Goal: Information Seeking & Learning: Learn about a topic

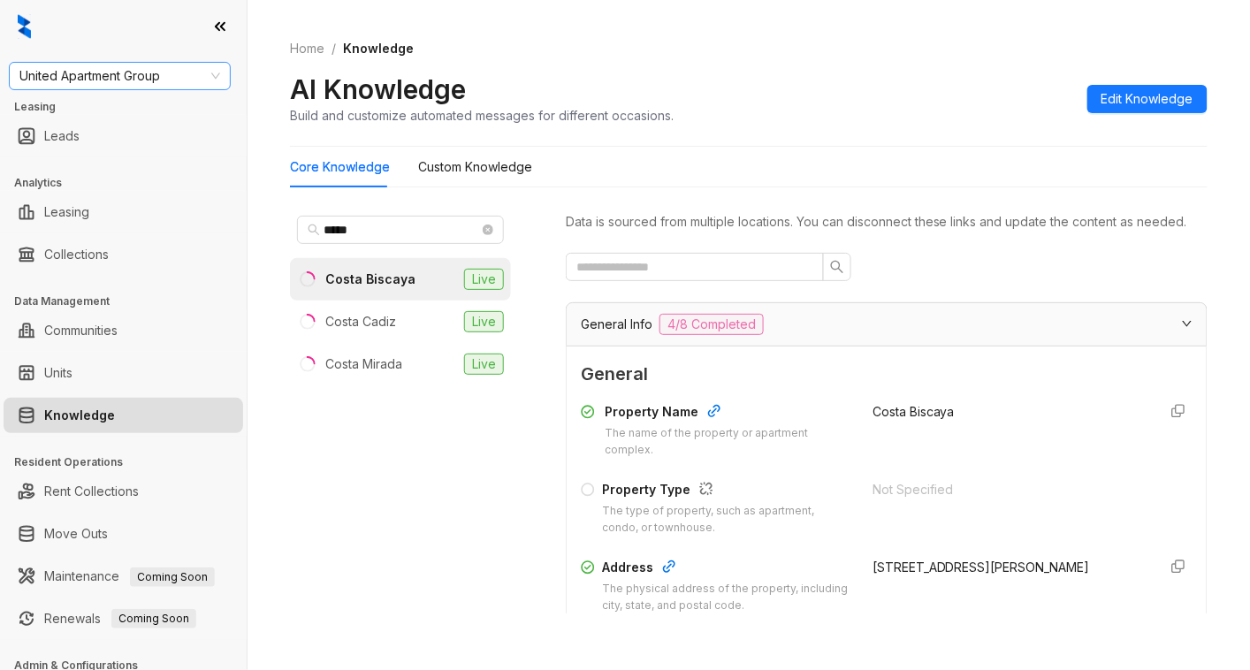
scroll to position [354, 0]
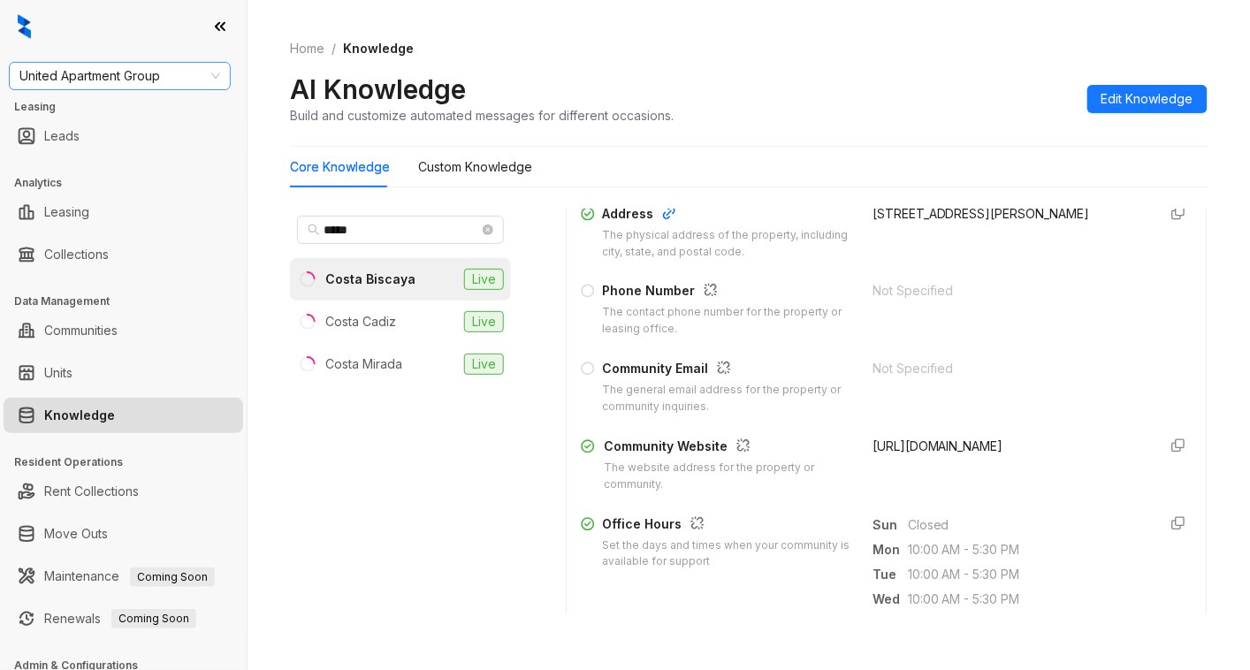
click at [133, 82] on span "United Apartment Group" at bounding box center [119, 76] width 201 height 27
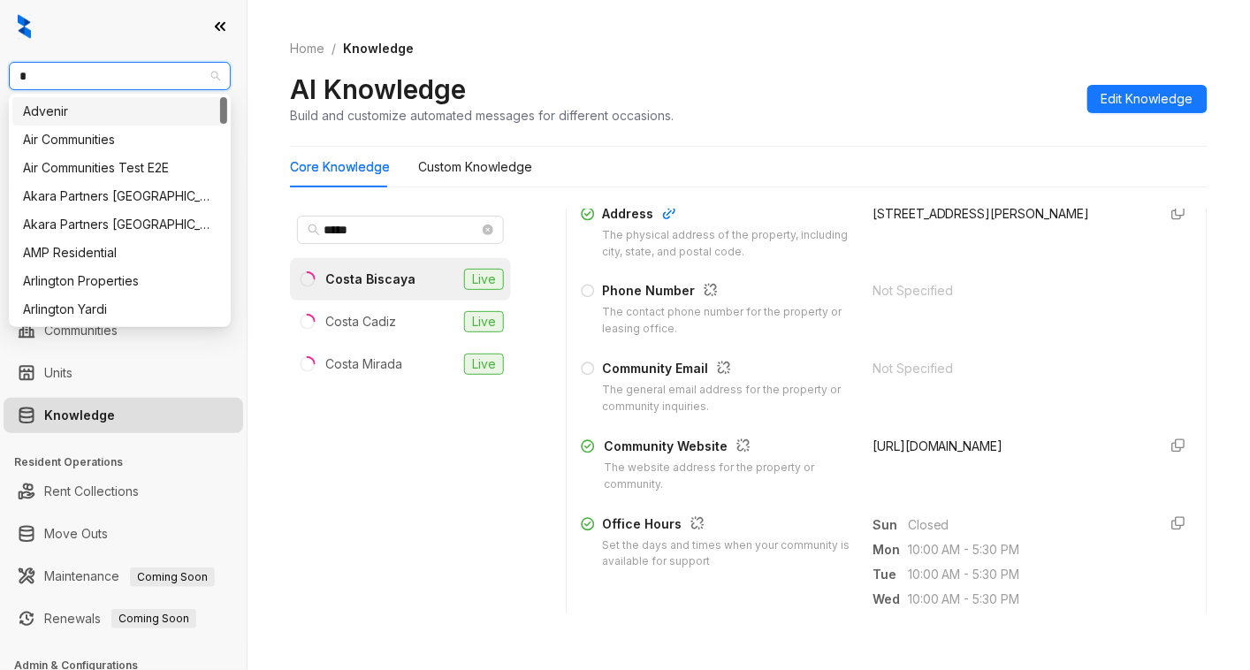
type input "**"
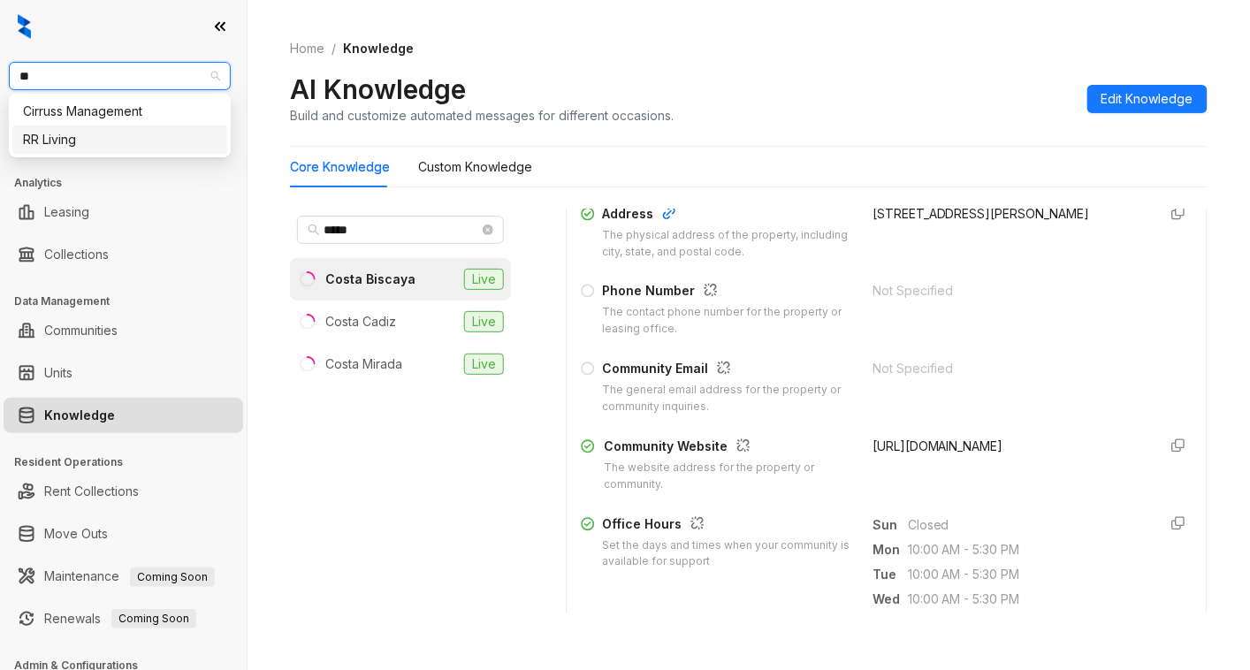
click at [60, 138] on div "RR Living" at bounding box center [120, 139] width 194 height 19
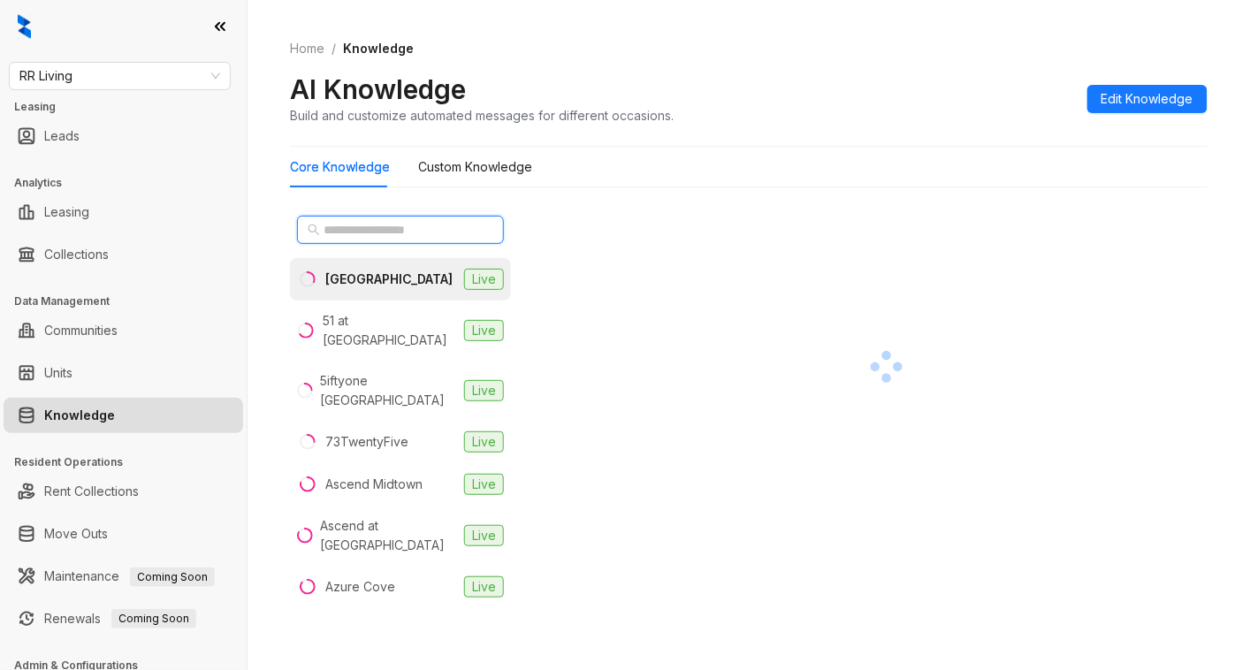
click at [382, 228] on input "text" at bounding box center [401, 229] width 156 height 19
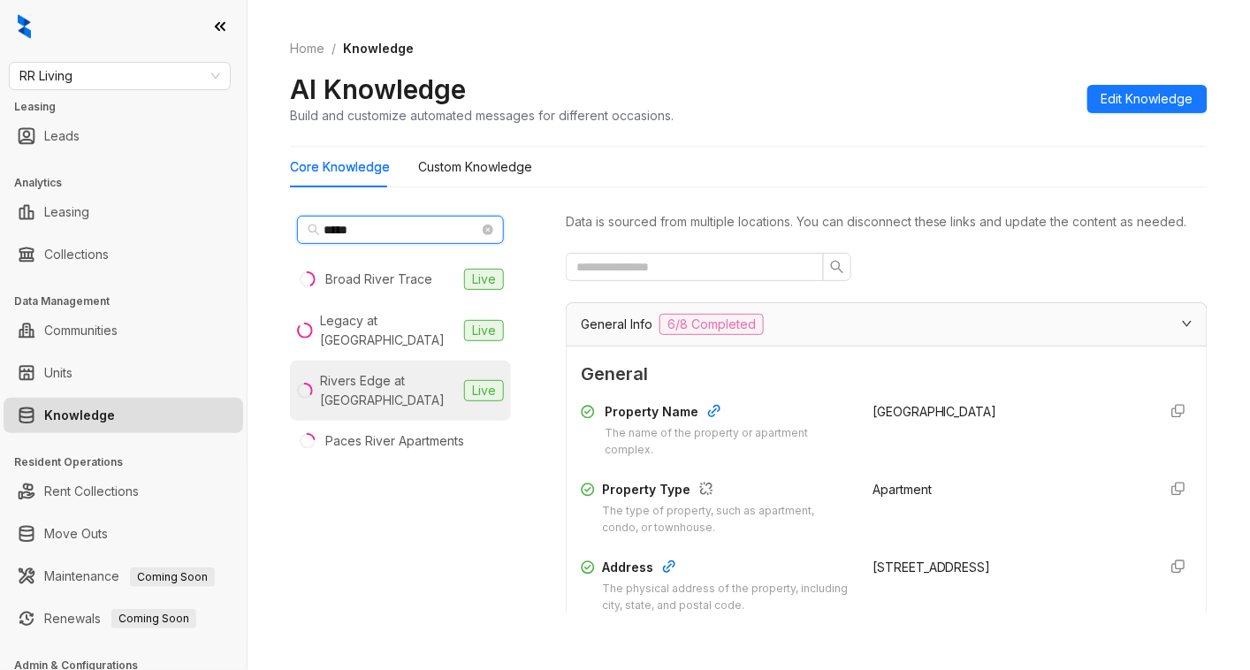
type input "*****"
click at [385, 386] on div "Rivers Edge at Carolina Stadium" at bounding box center [388, 390] width 137 height 39
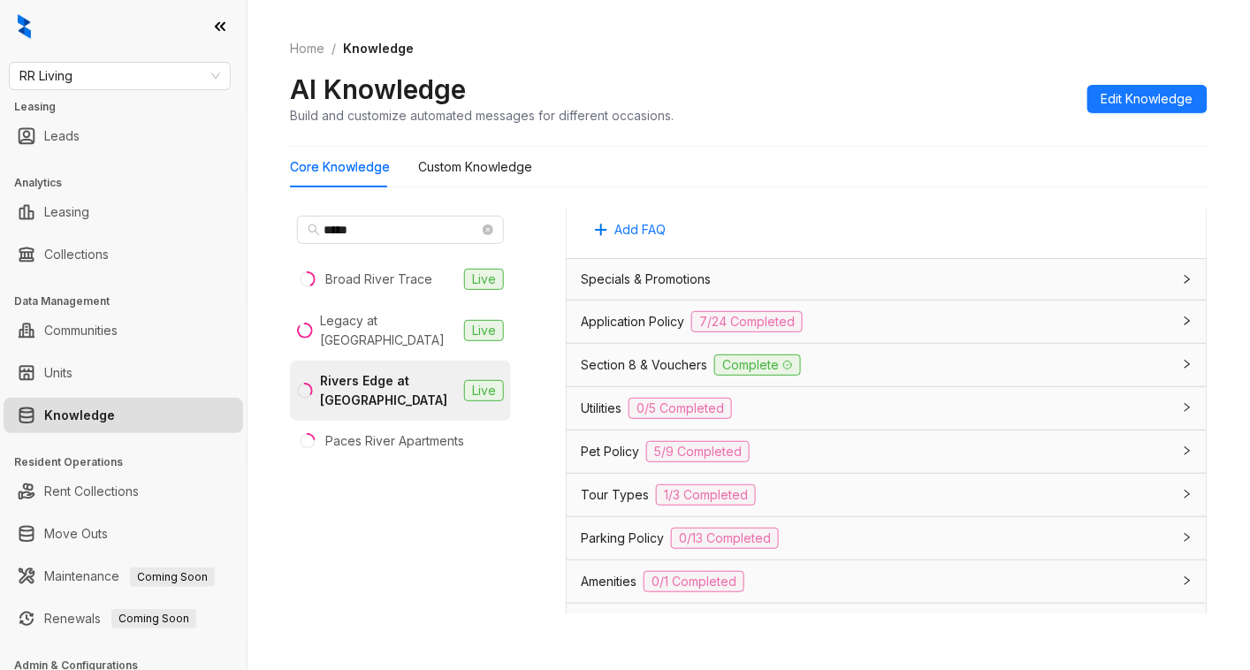
scroll to position [1296, 0]
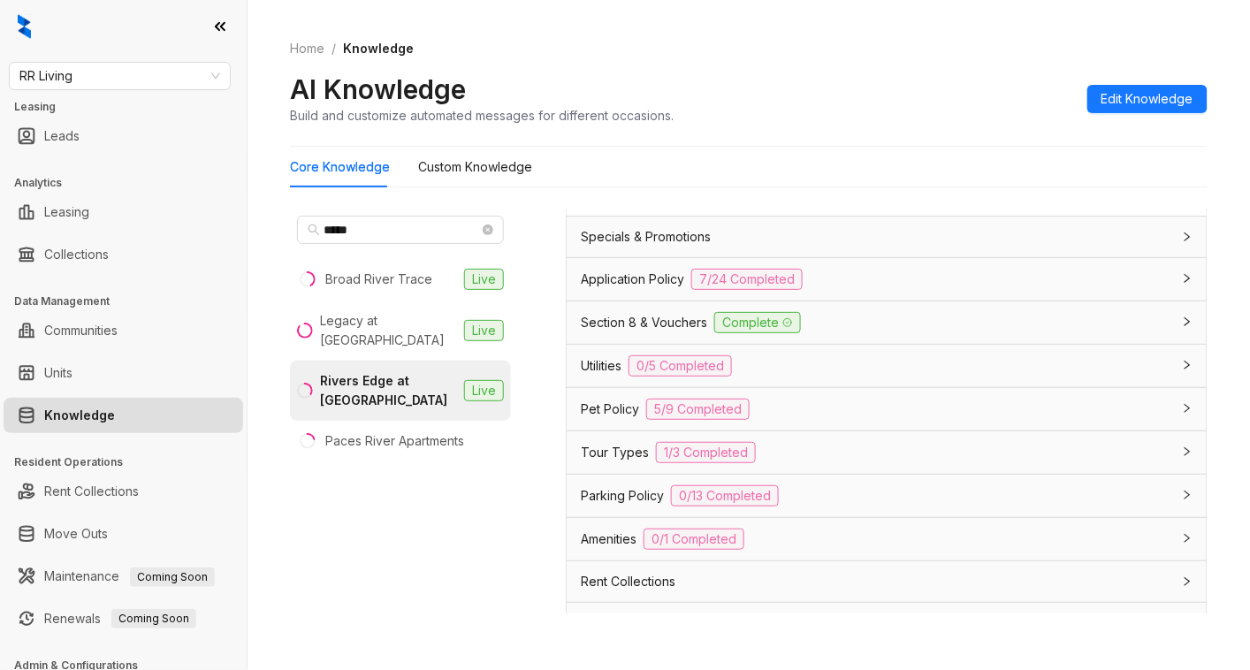
click at [776, 247] on div "Specials & Promotions" at bounding box center [876, 236] width 590 height 19
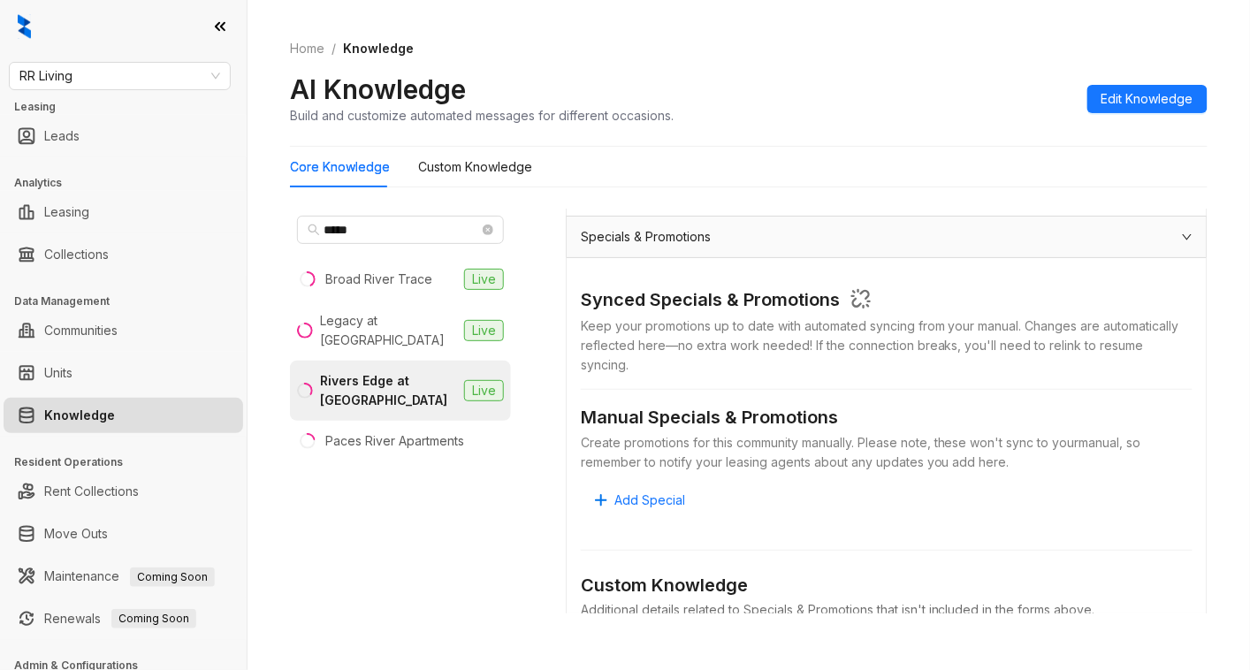
click at [1001, 247] on div "Specials & Promotions" at bounding box center [876, 236] width 590 height 19
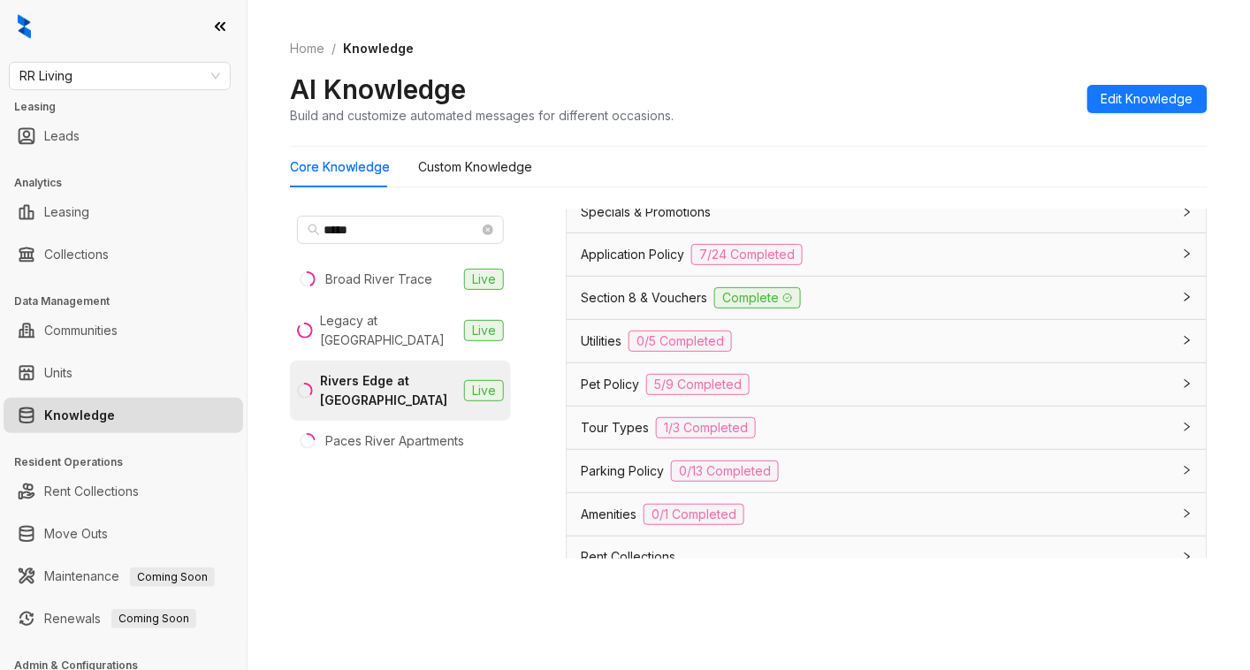
scroll to position [1222, 0]
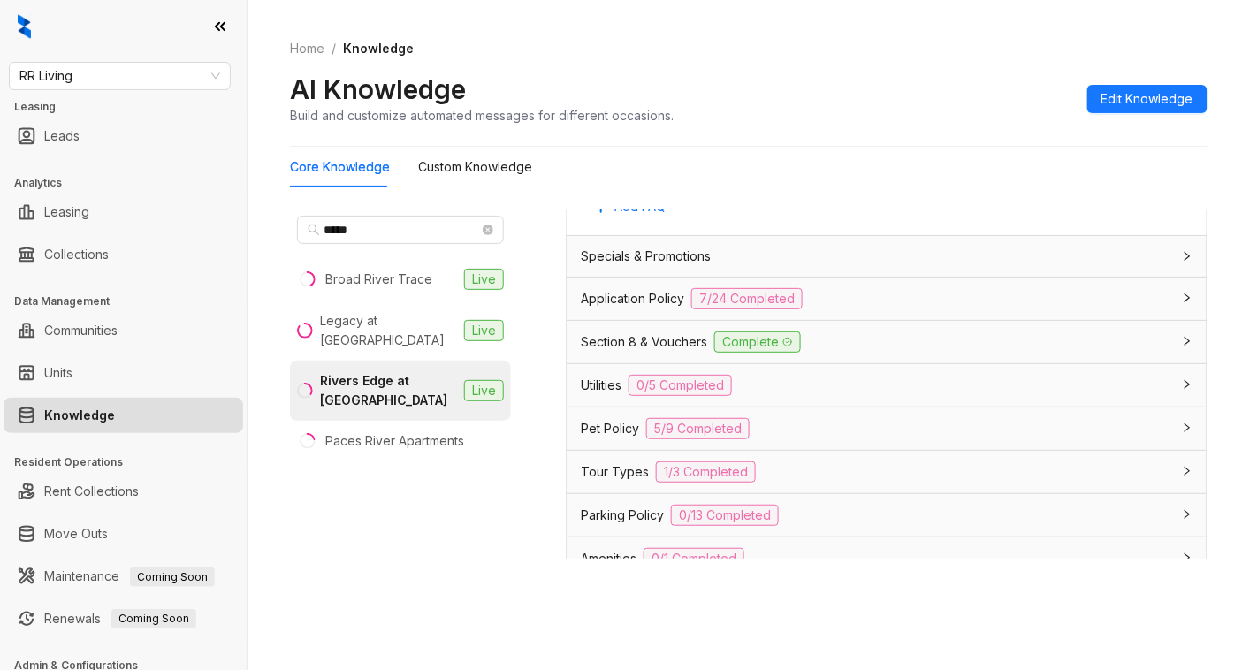
click at [893, 319] on div "Application Policy 7/24 Completed" at bounding box center [887, 299] width 640 height 42
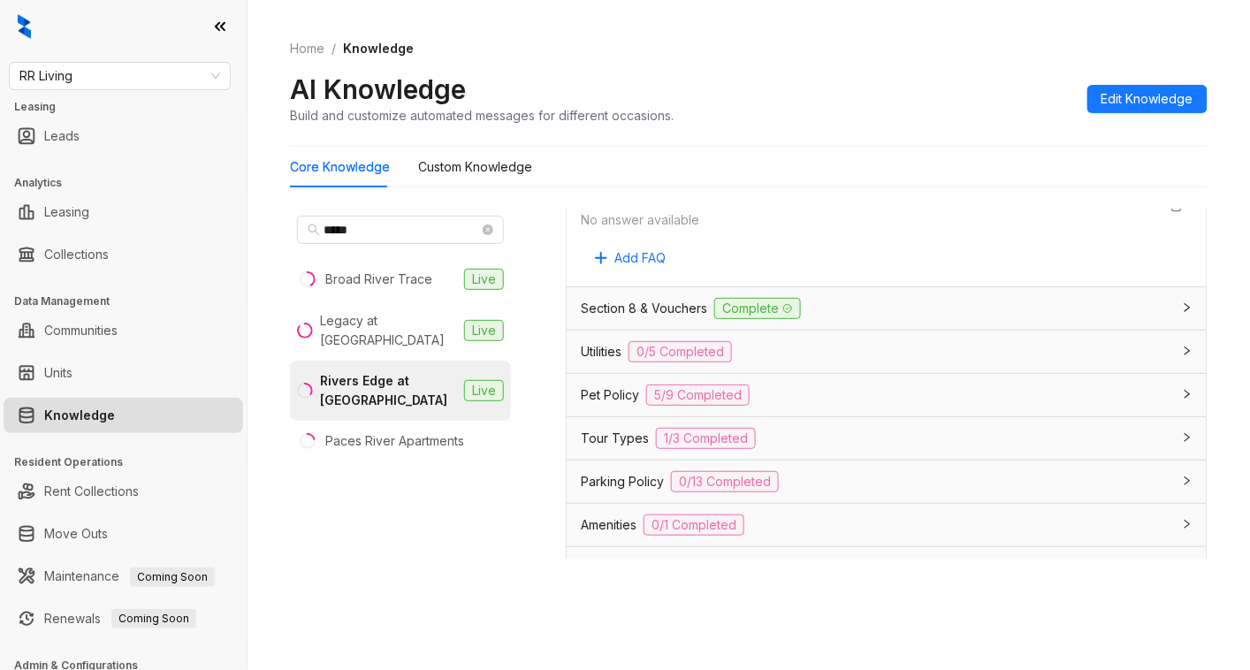
scroll to position [3815, 0]
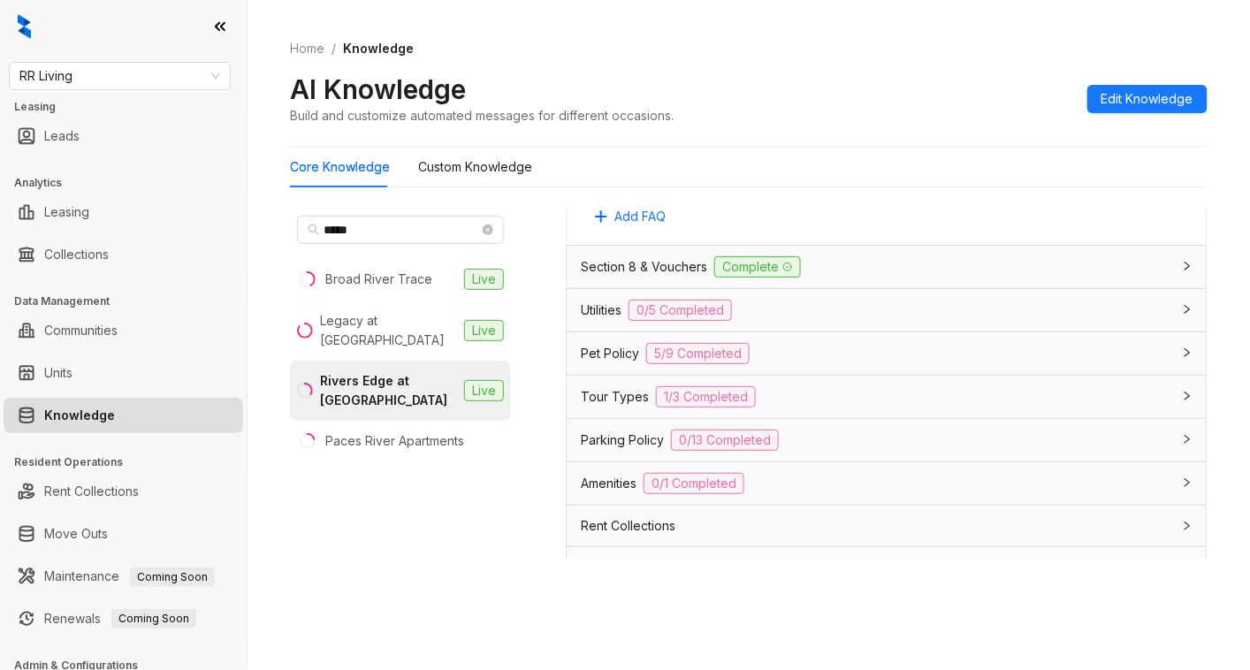
click at [849, 278] on div "Section 8 & Vouchers Complete" at bounding box center [876, 266] width 590 height 21
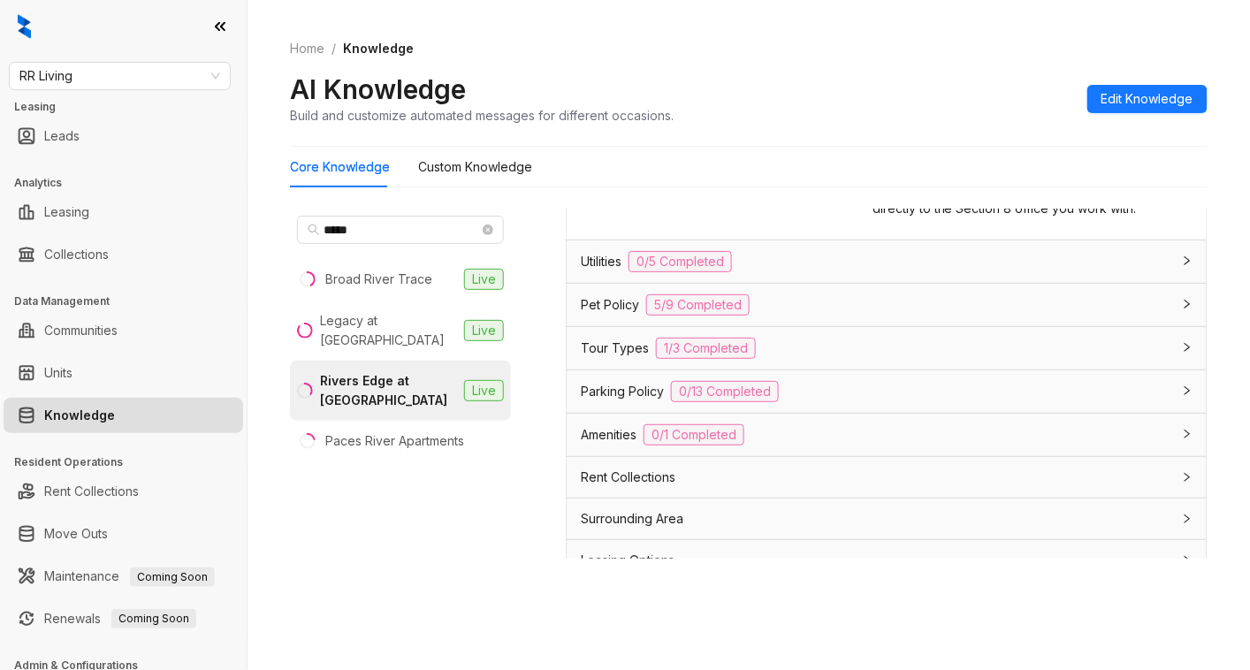
scroll to position [4522, 0]
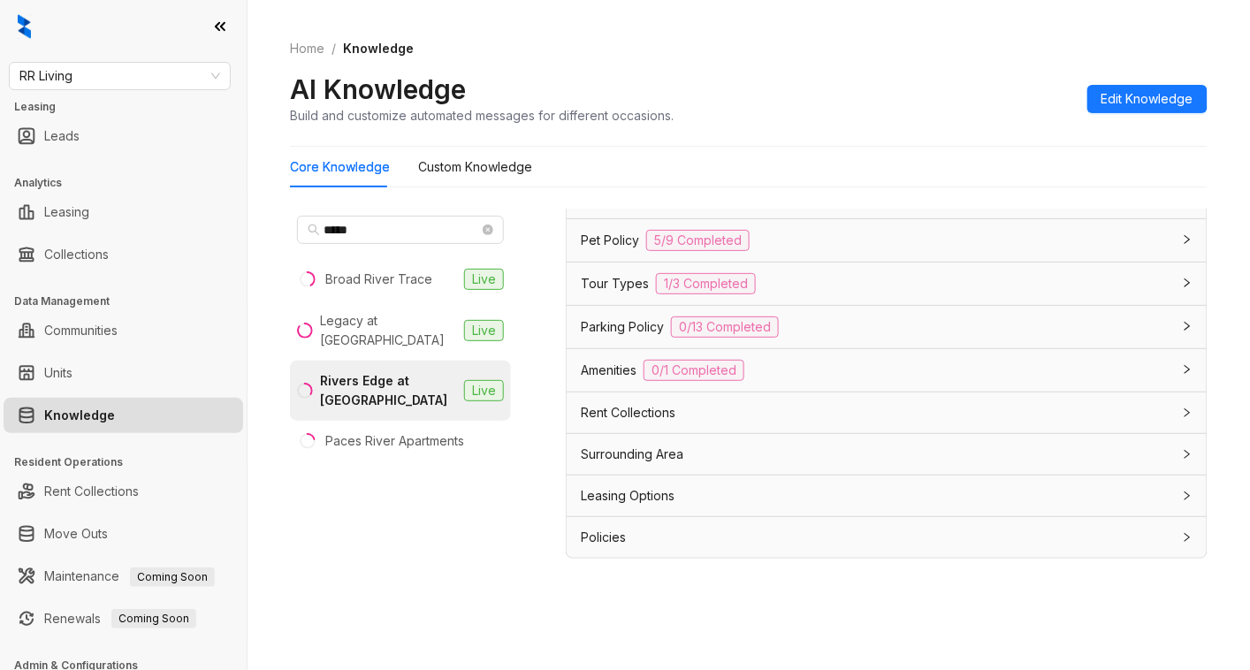
click at [860, 208] on div "Utilities 0/5 Completed" at bounding box center [876, 196] width 590 height 21
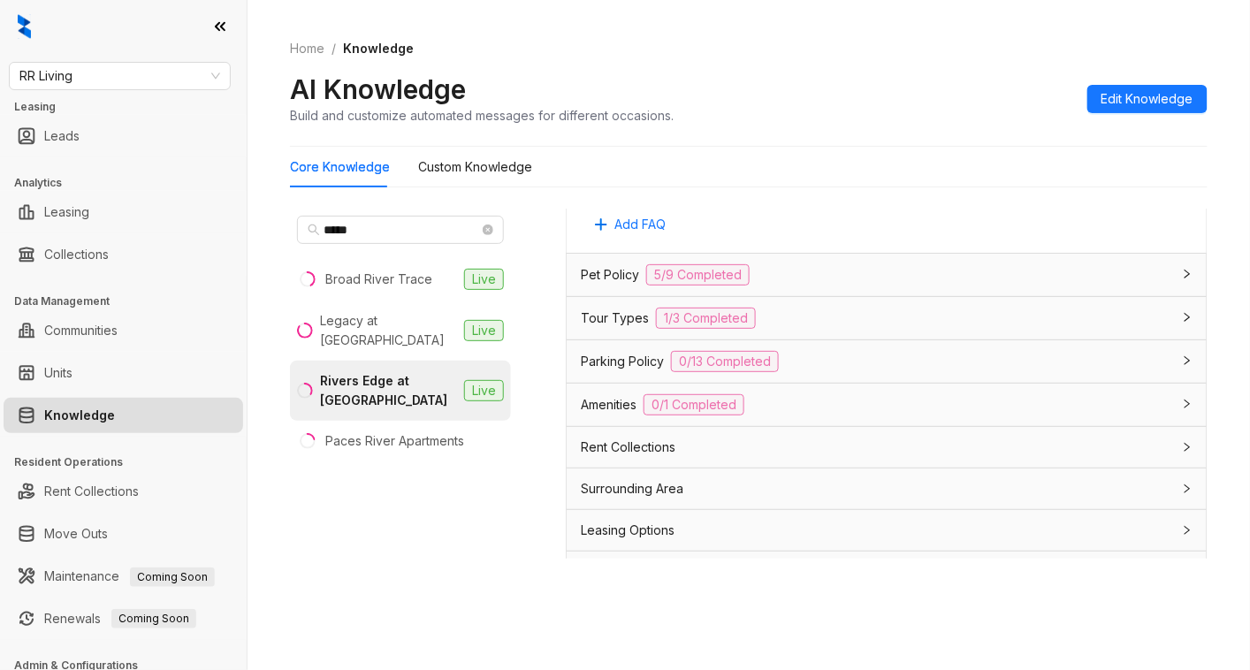
scroll to position [5111, 0]
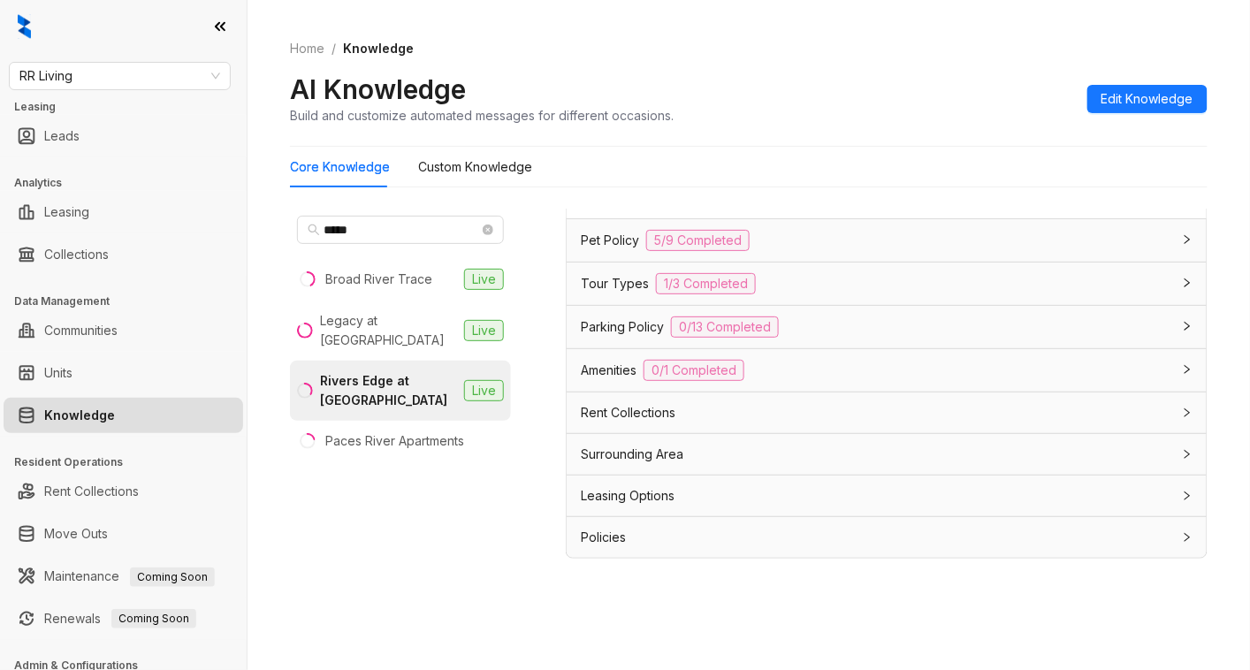
click at [843, 381] on div "Amenities 0/1 Completed" at bounding box center [876, 370] width 590 height 21
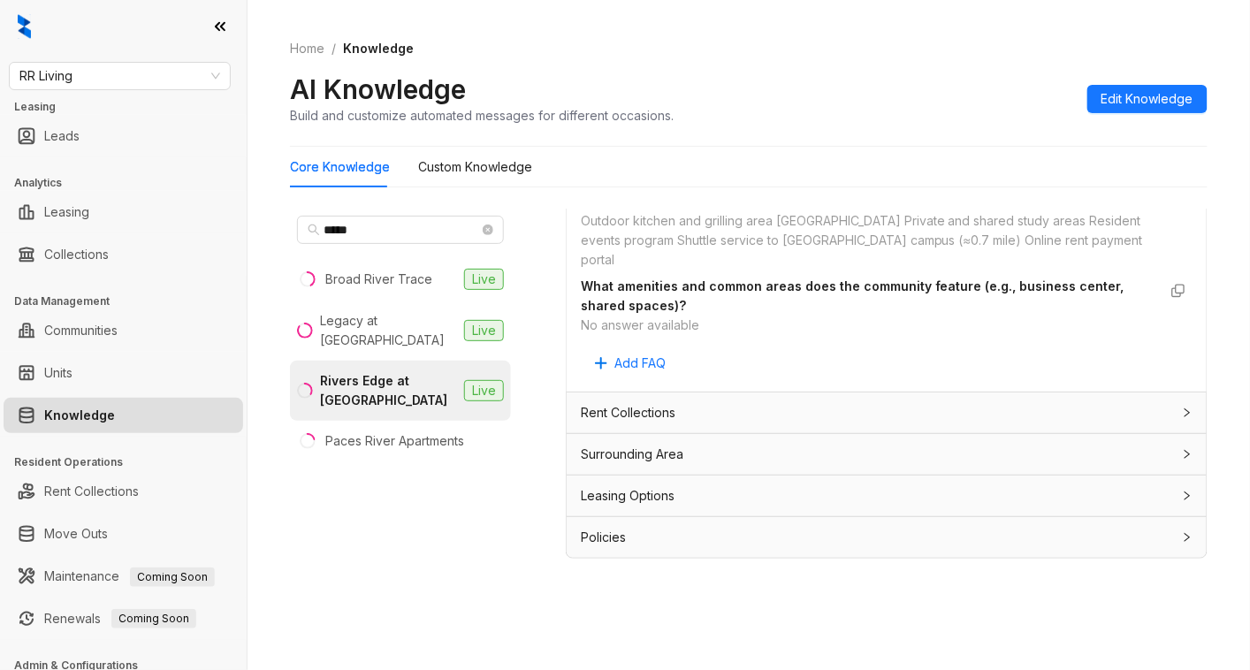
scroll to position [5818, 0]
click at [726, 496] on div "Leasing Options" at bounding box center [876, 495] width 590 height 19
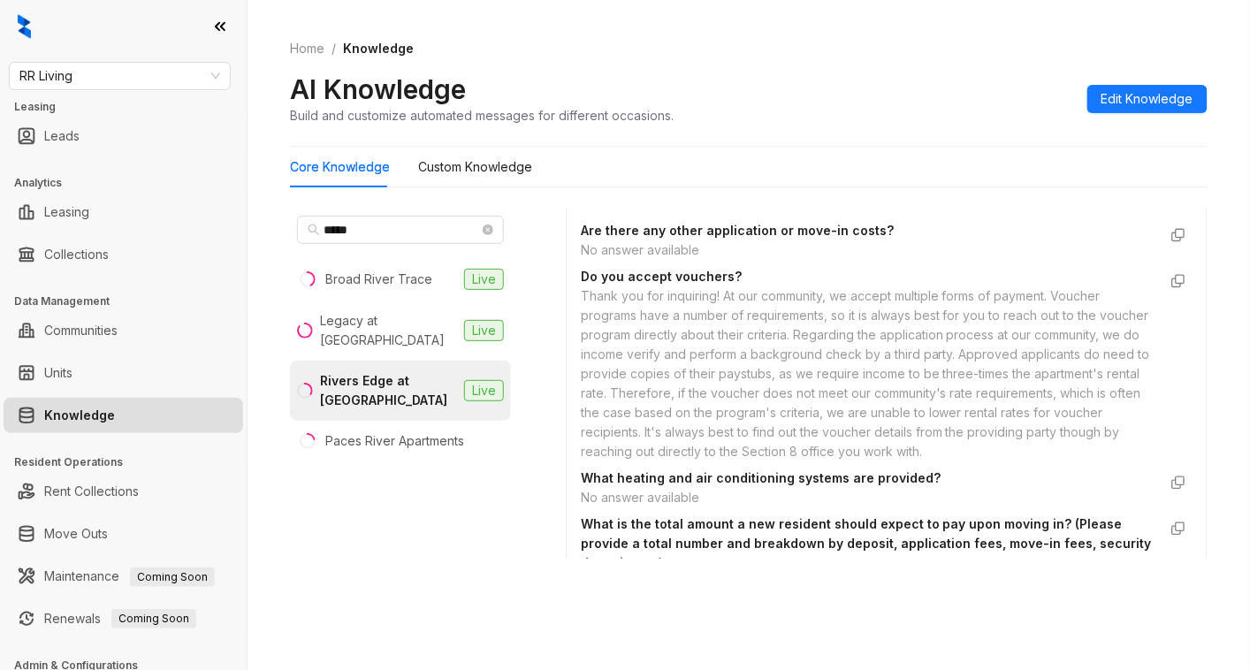
scroll to position [6171, 0]
